Goal: Information Seeking & Learning: Learn about a topic

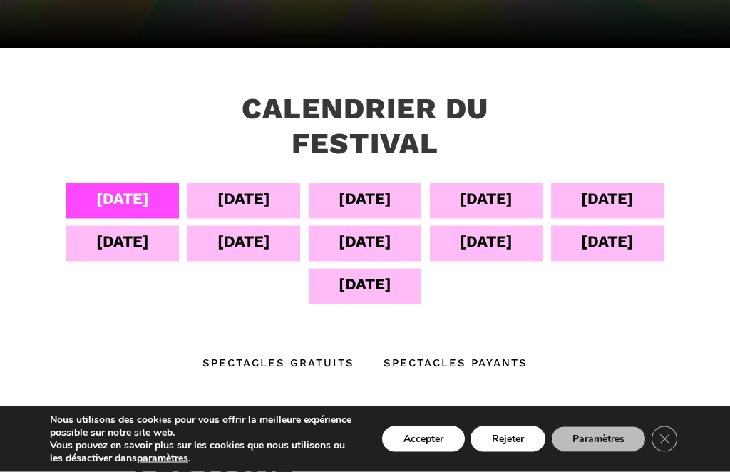
scroll to position [253, 0]
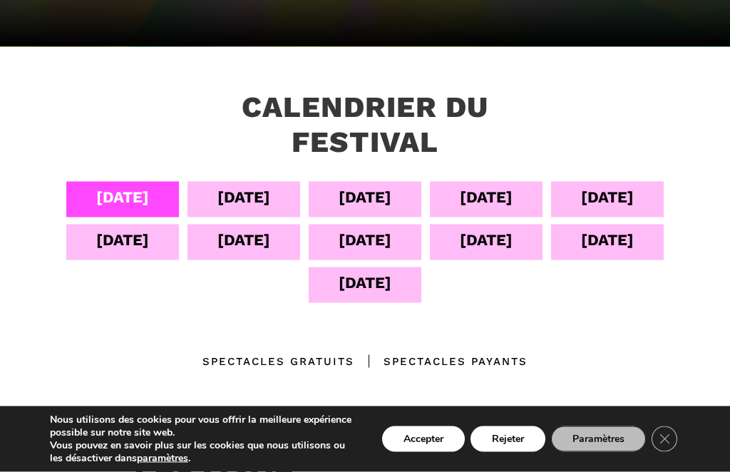
click at [259, 199] on div "05 sept" at bounding box center [243, 197] width 53 height 25
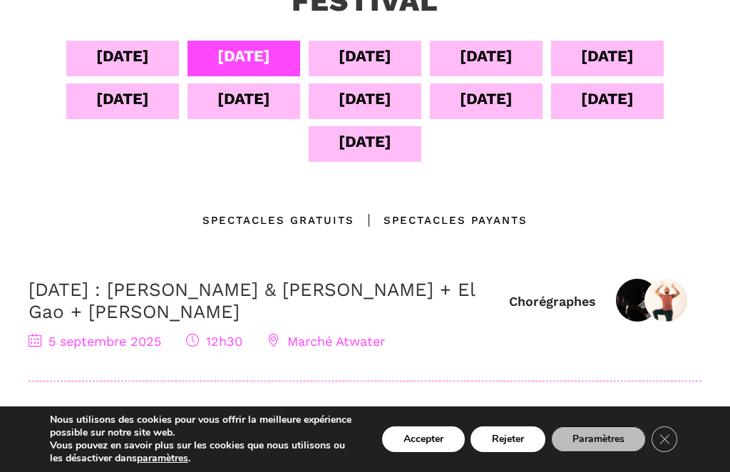
scroll to position [393, 0]
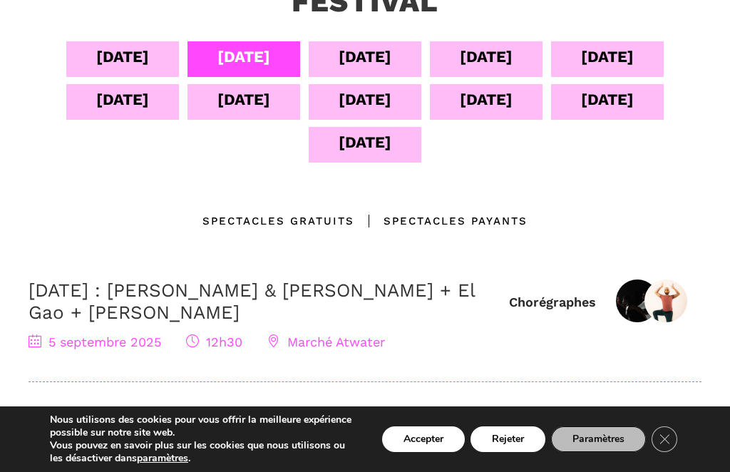
click at [383, 59] on div "06 sept" at bounding box center [364, 56] width 53 height 25
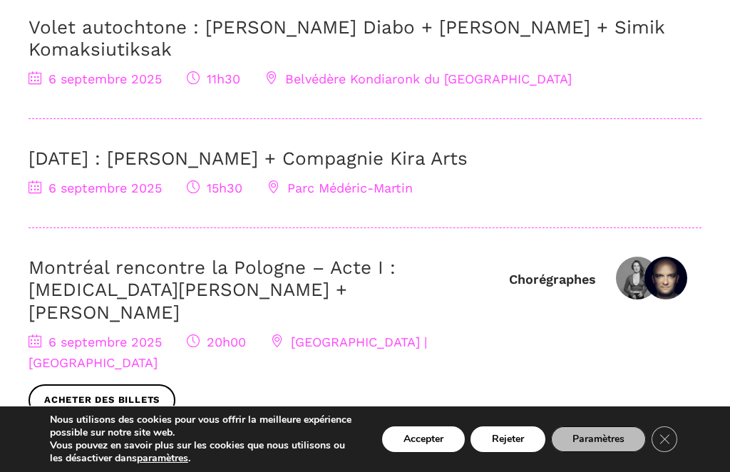
scroll to position [644, 0]
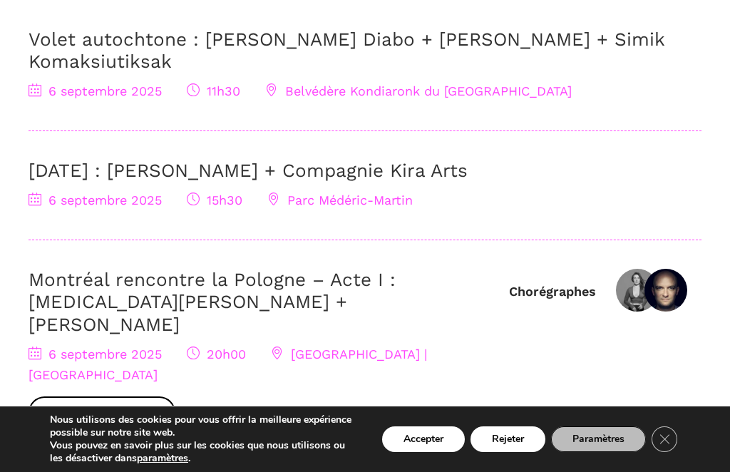
click at [380, 200] on span "Parc Médéric-Martin" at bounding box center [339, 199] width 145 height 15
click at [346, 212] on div "6 Septembre : Charles Brecard + Compagnie Kira Arts 6 septembre 2025 15h30 Parc…" at bounding box center [365, 200] width 673 height 81
click at [356, 202] on span "Parc Médéric-Martin" at bounding box center [339, 199] width 145 height 15
click at [104, 167] on link "6 Septembre : Charles Brecard + Compagnie Kira Arts" at bounding box center [248, 170] width 439 height 21
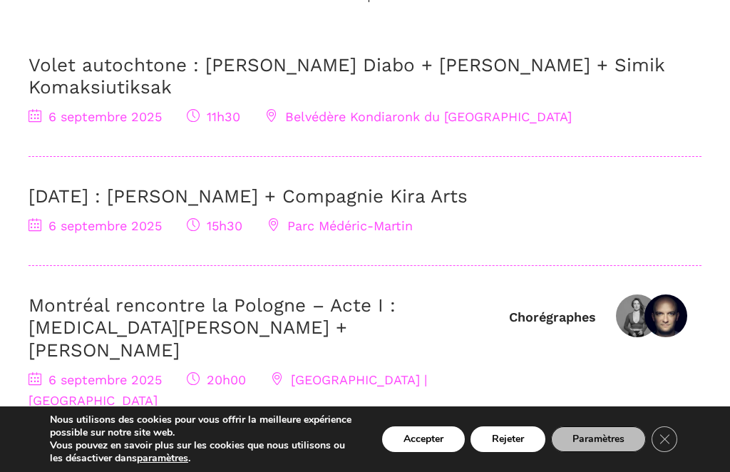
scroll to position [617, 0]
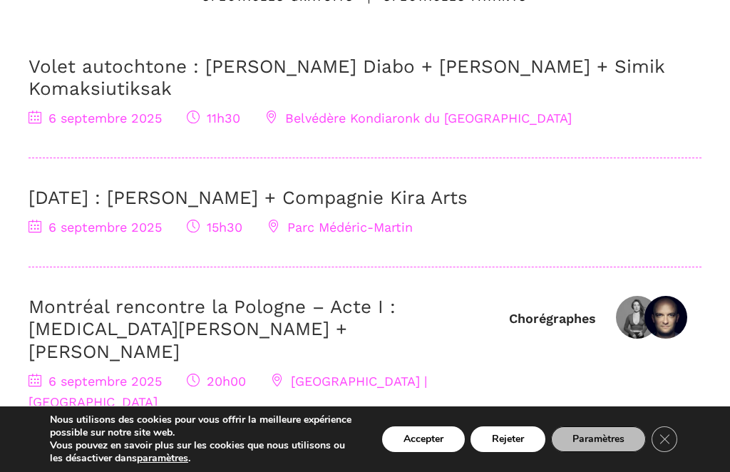
click at [67, 83] on link "Volet autochtone : [PERSON_NAME] Diabo + [PERSON_NAME] + Simik Komaksiutiksak" at bounding box center [347, 77] width 636 height 43
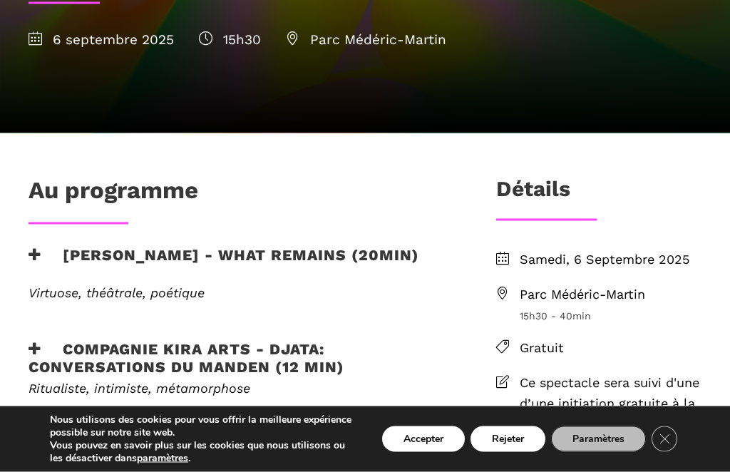
scroll to position [276, 0]
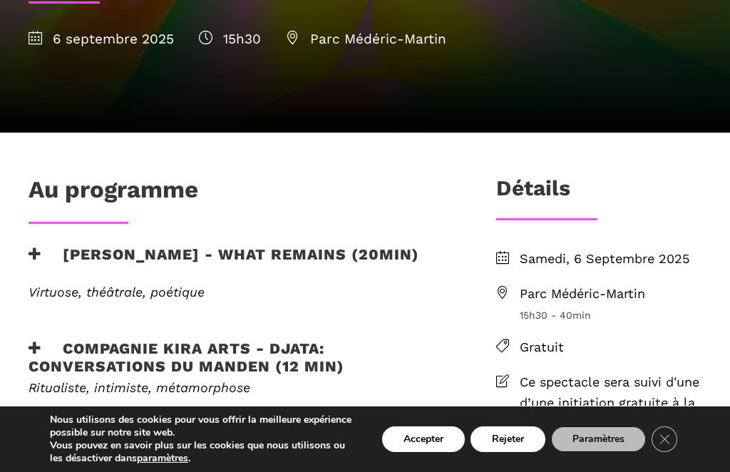
click at [363, 39] on span "Parc Médéric-Martin" at bounding box center [366, 39] width 160 height 16
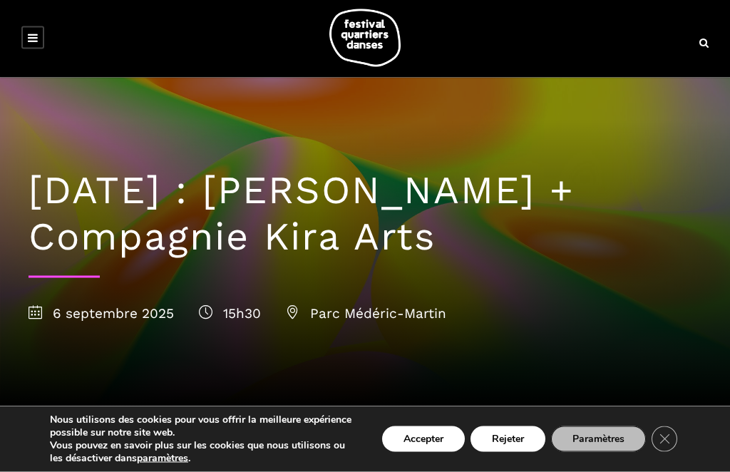
scroll to position [0, 0]
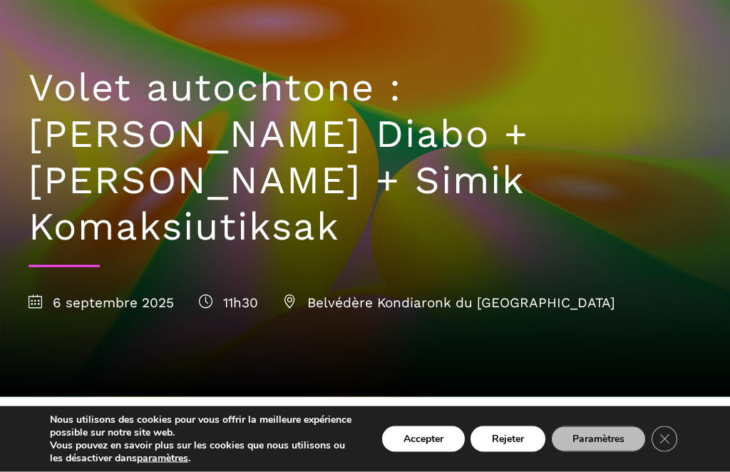
scroll to position [114, 0]
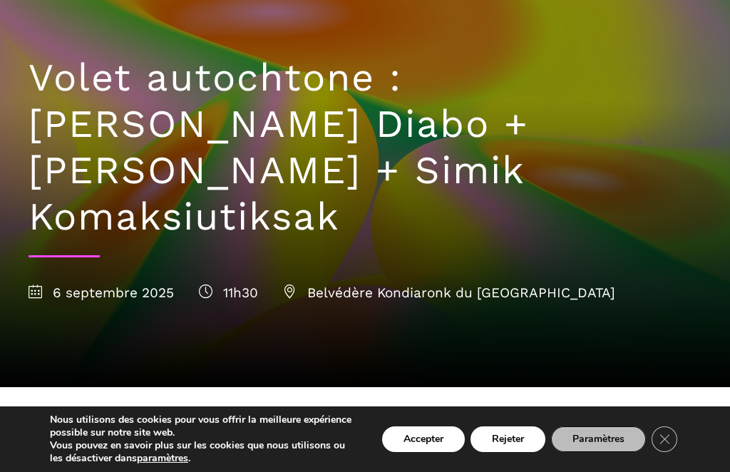
click at [507, 452] on button "Rejeter" at bounding box center [507, 439] width 75 height 26
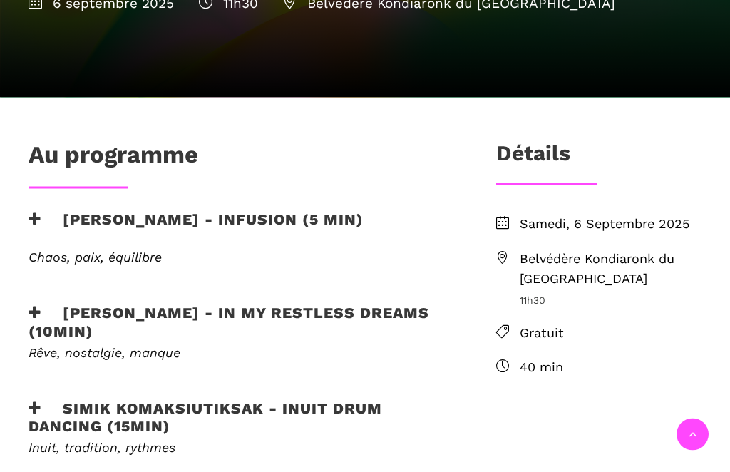
scroll to position [404, 0]
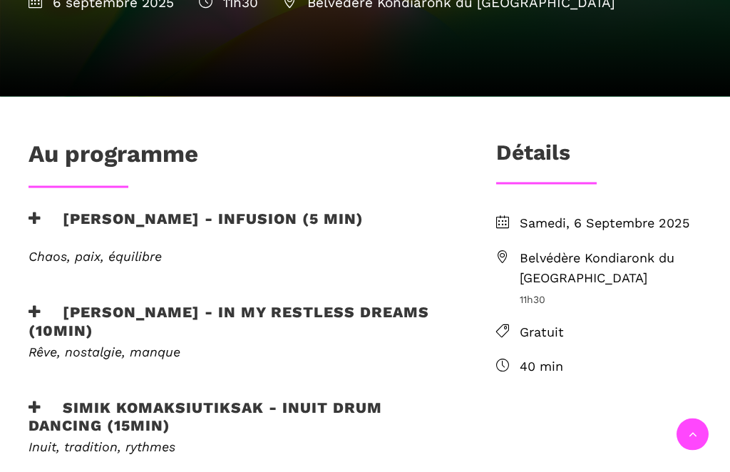
click at [643, 248] on span "Belvédère Kondiaronk du [GEOGRAPHIC_DATA]" at bounding box center [610, 268] width 182 height 41
click at [589, 248] on span "Belvédère Kondiaronk du [GEOGRAPHIC_DATA]" at bounding box center [610, 268] width 182 height 41
click at [643, 248] on span "Belvédère Kondiaronk du [GEOGRAPHIC_DATA]" at bounding box center [610, 268] width 182 height 41
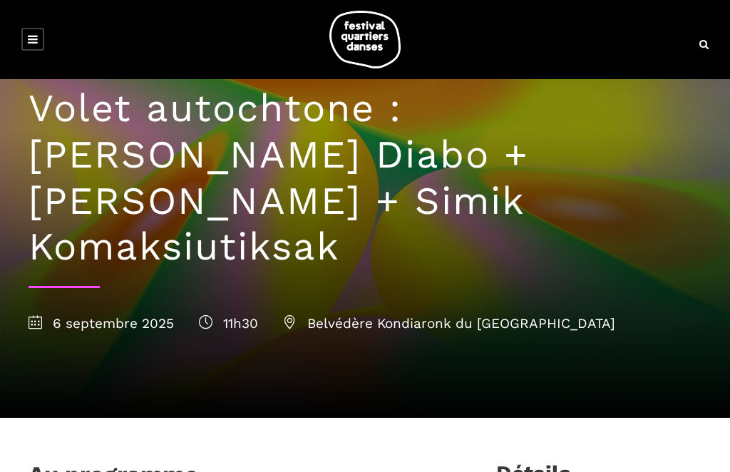
scroll to position [82, 0]
